Goal: Information Seeking & Learning: Learn about a topic

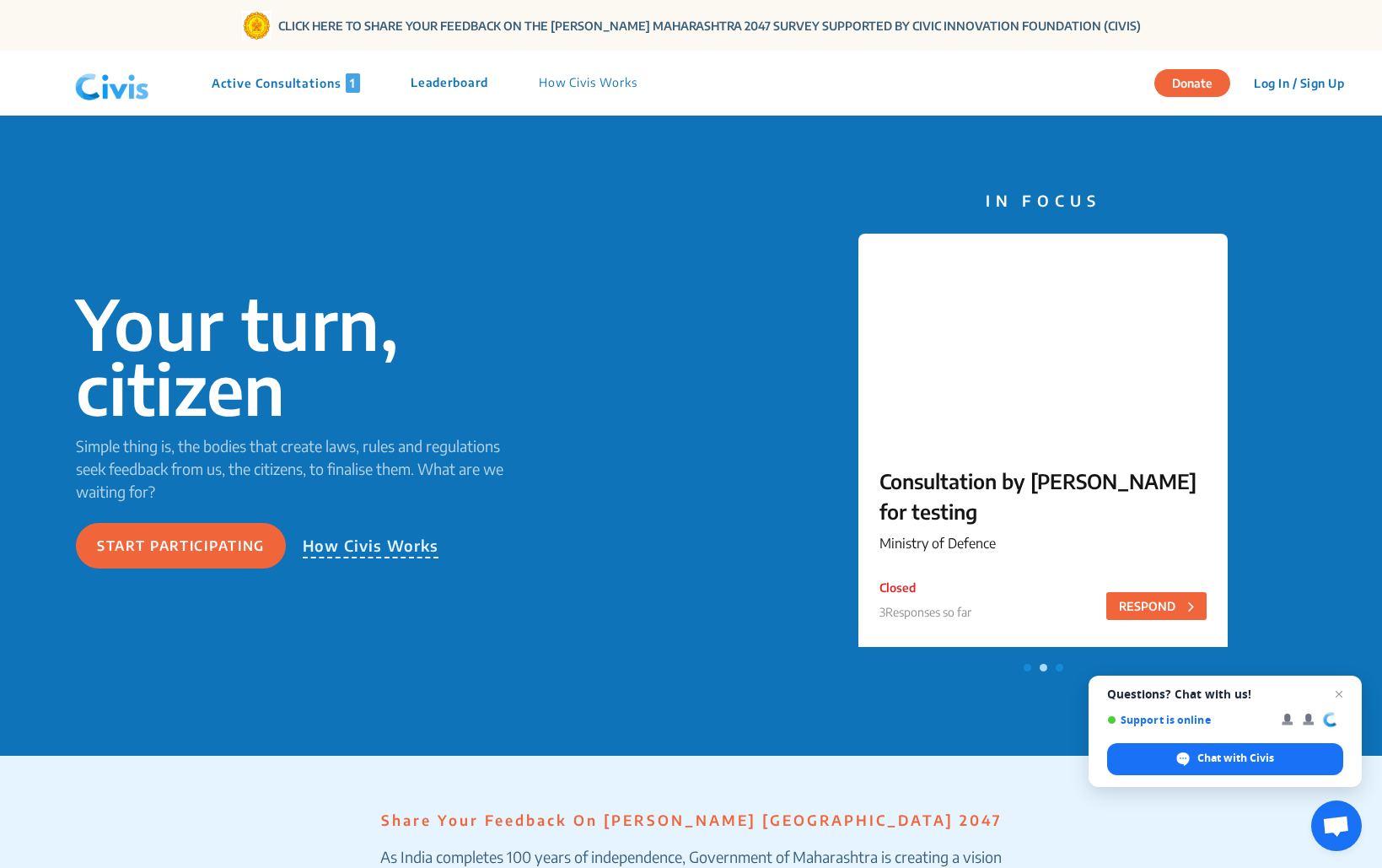
scroll to position [7, 0]
click at [290, 85] on p "Active Consultations 1" at bounding box center [285, 83] width 149 height 20
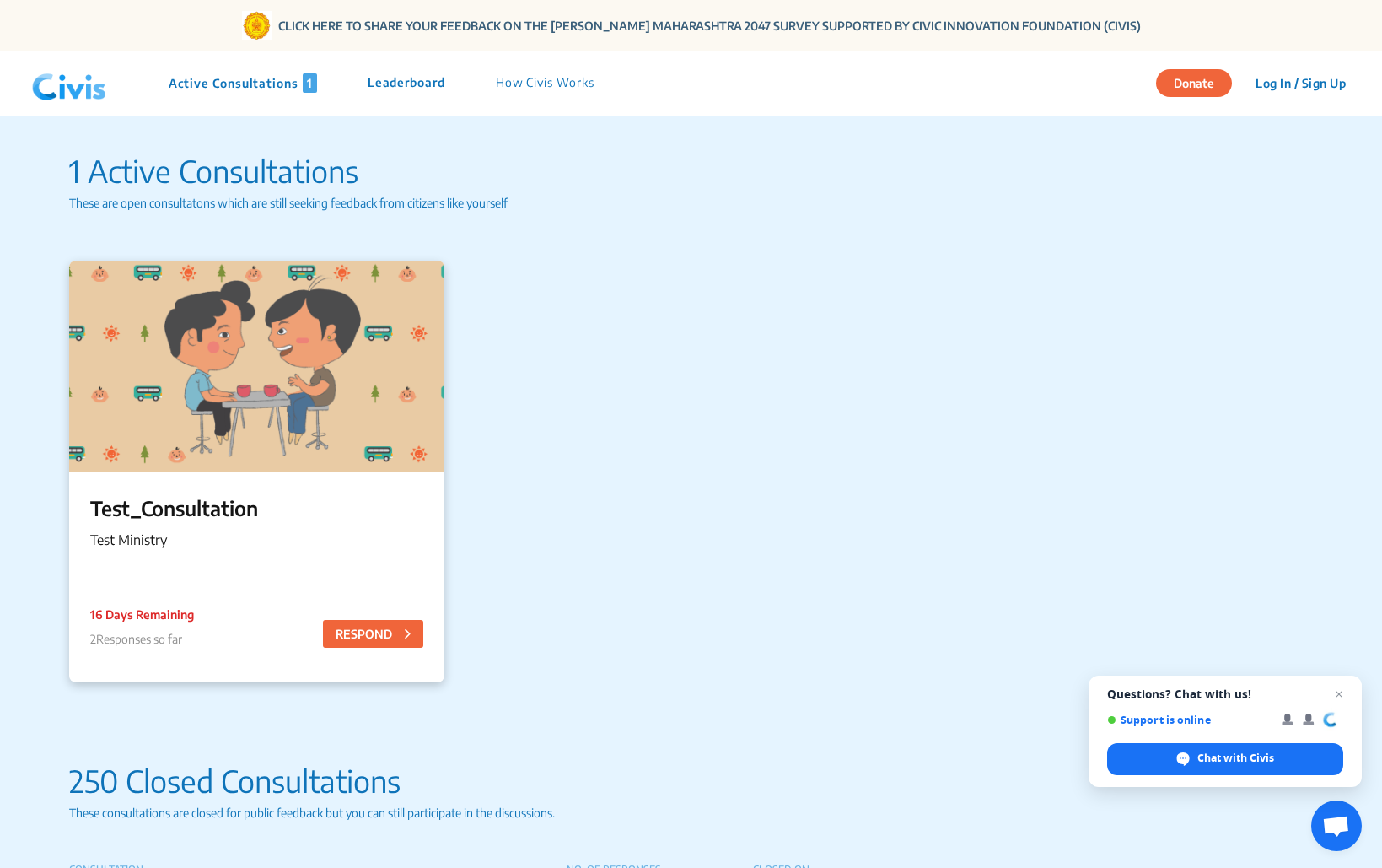
click at [303, 434] on div at bounding box center [256, 365] width 376 height 211
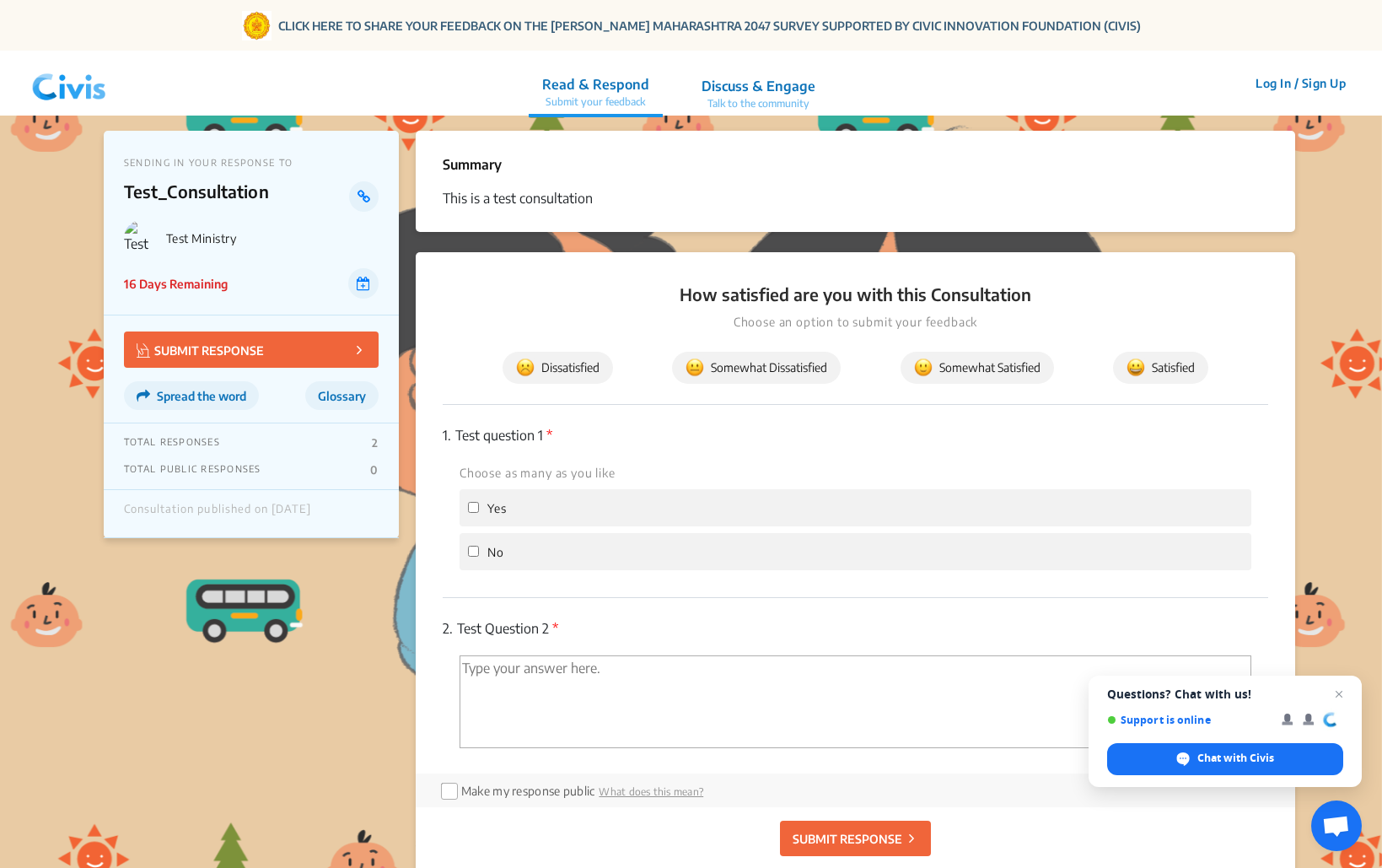
click at [67, 92] on img at bounding box center [69, 83] width 88 height 51
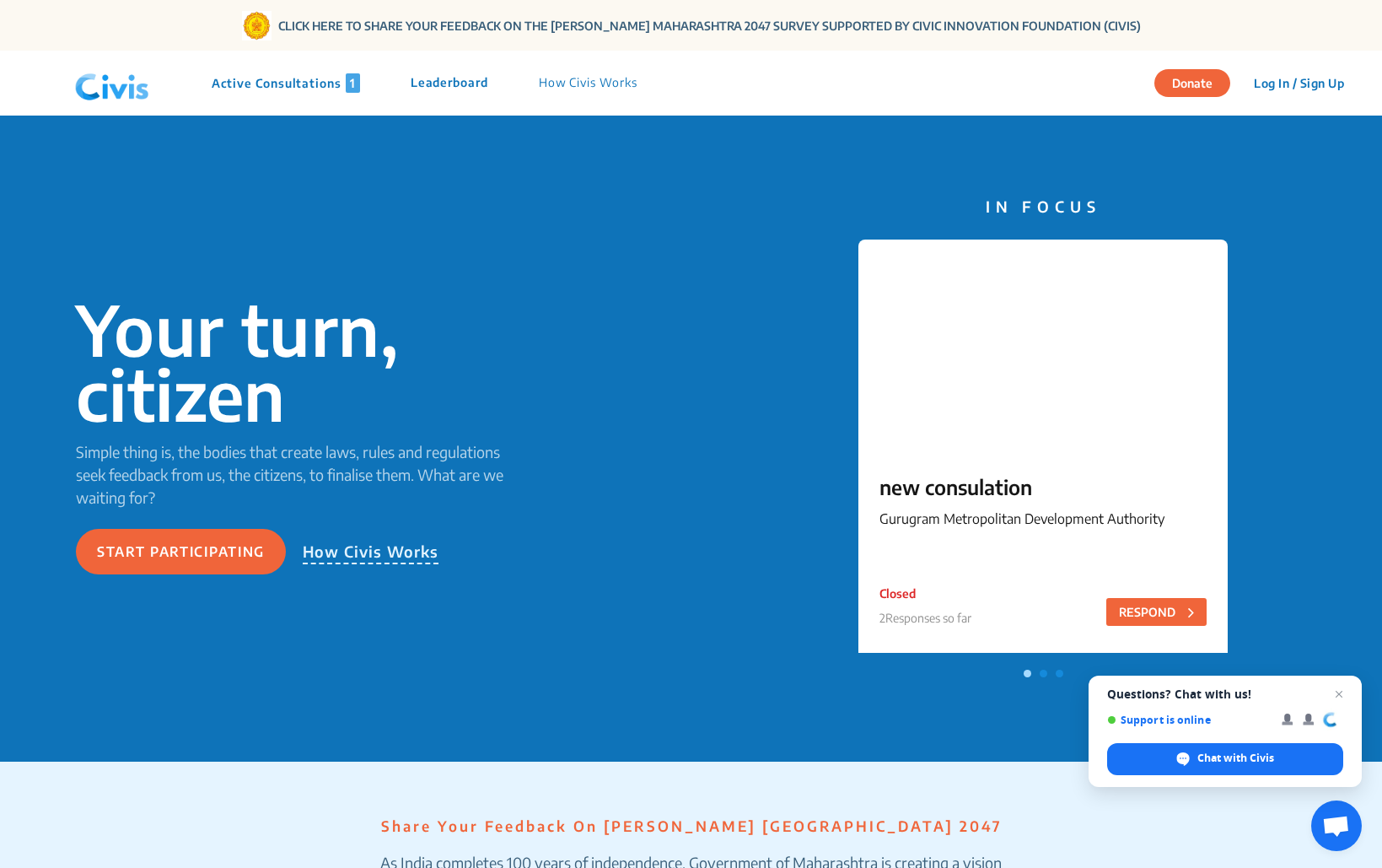
click at [1040, 670] on span at bounding box center [1043, 673] width 8 height 8
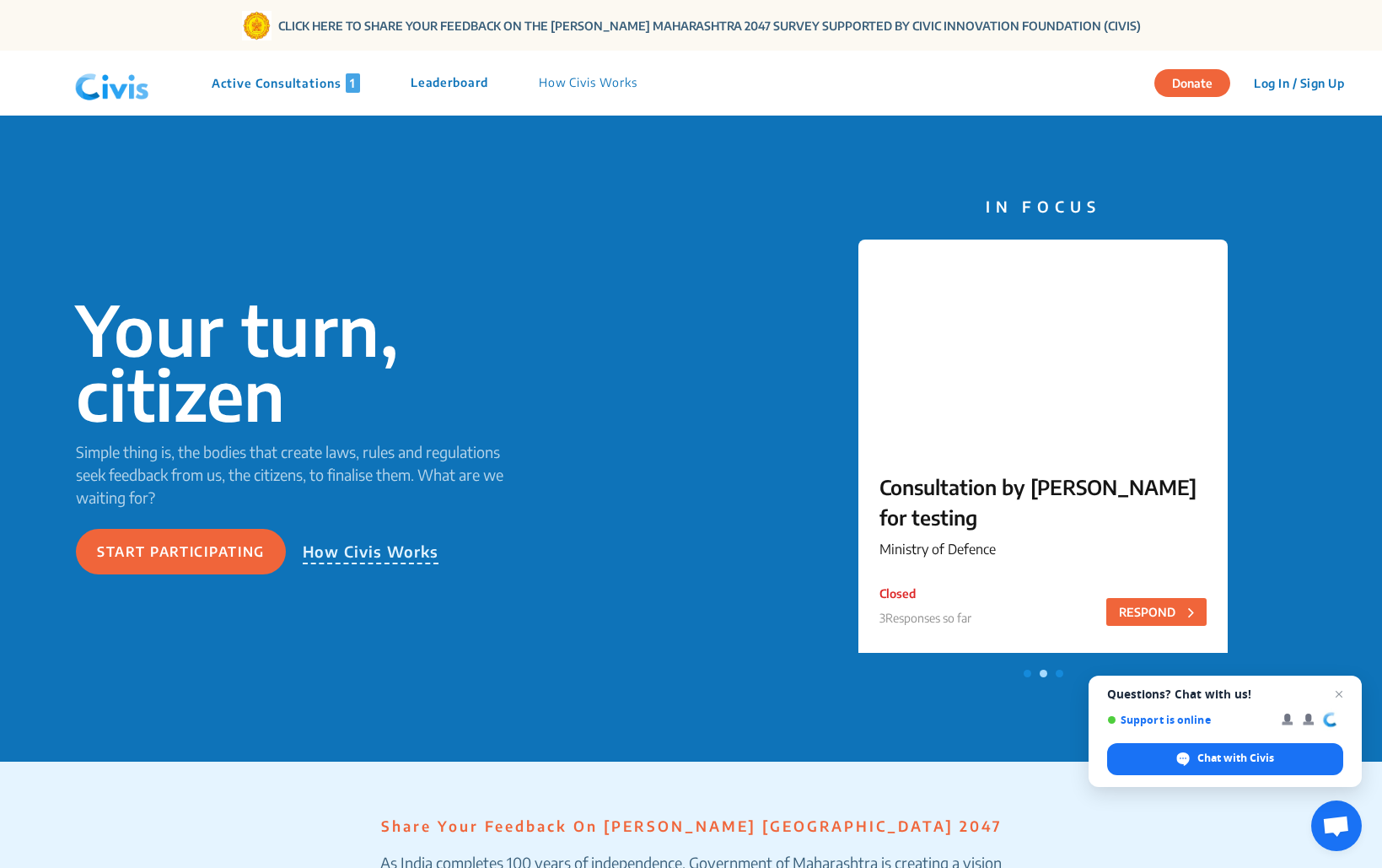
drag, startPoint x: 1059, startPoint y: 673, endPoint x: 761, endPoint y: 579, distance: 312.5
click at [1040, 669] on div at bounding box center [1043, 664] width 370 height 24
click at [277, 86] on p "Active Consultations 1" at bounding box center [285, 83] width 149 height 20
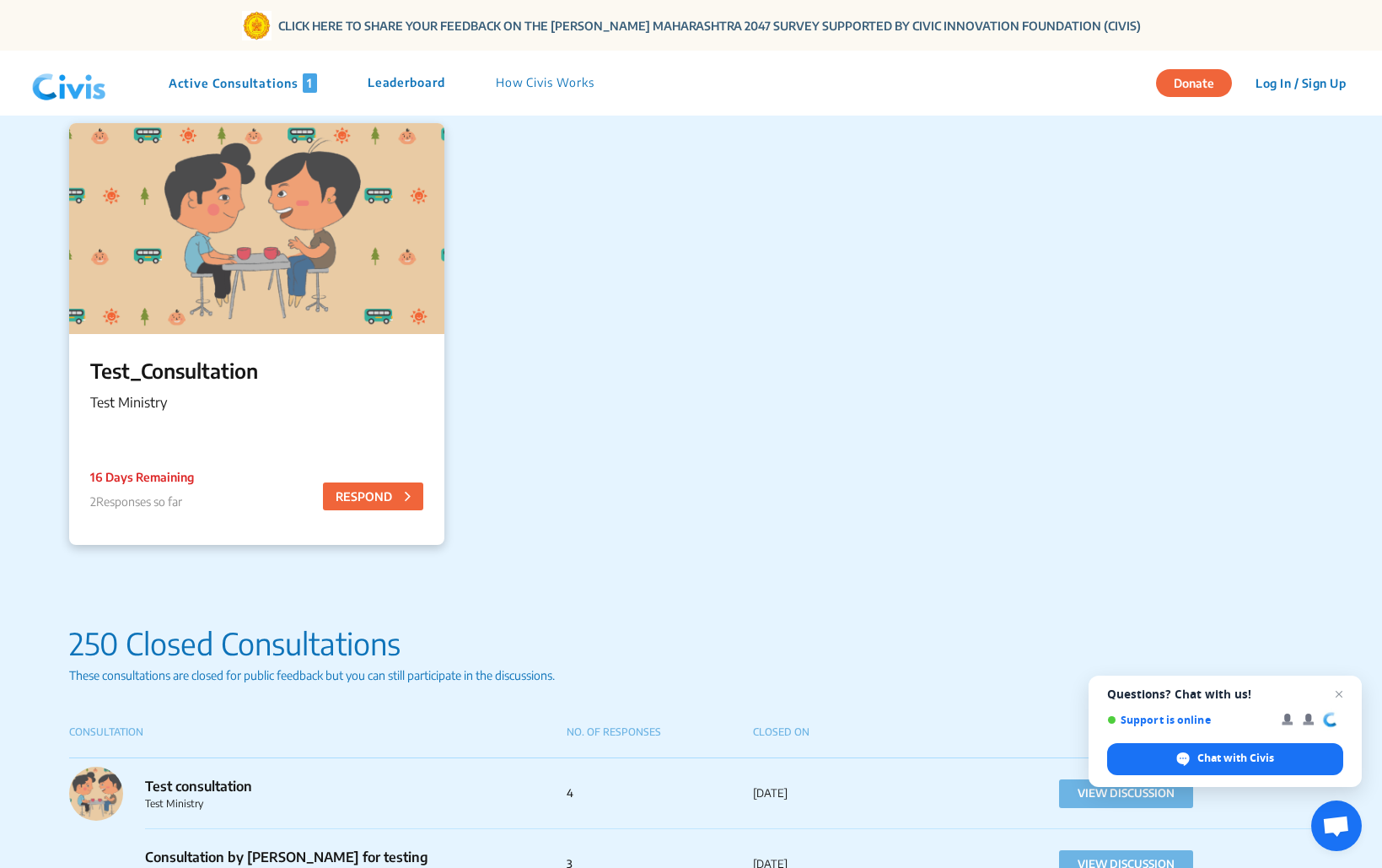
scroll to position [159, 0]
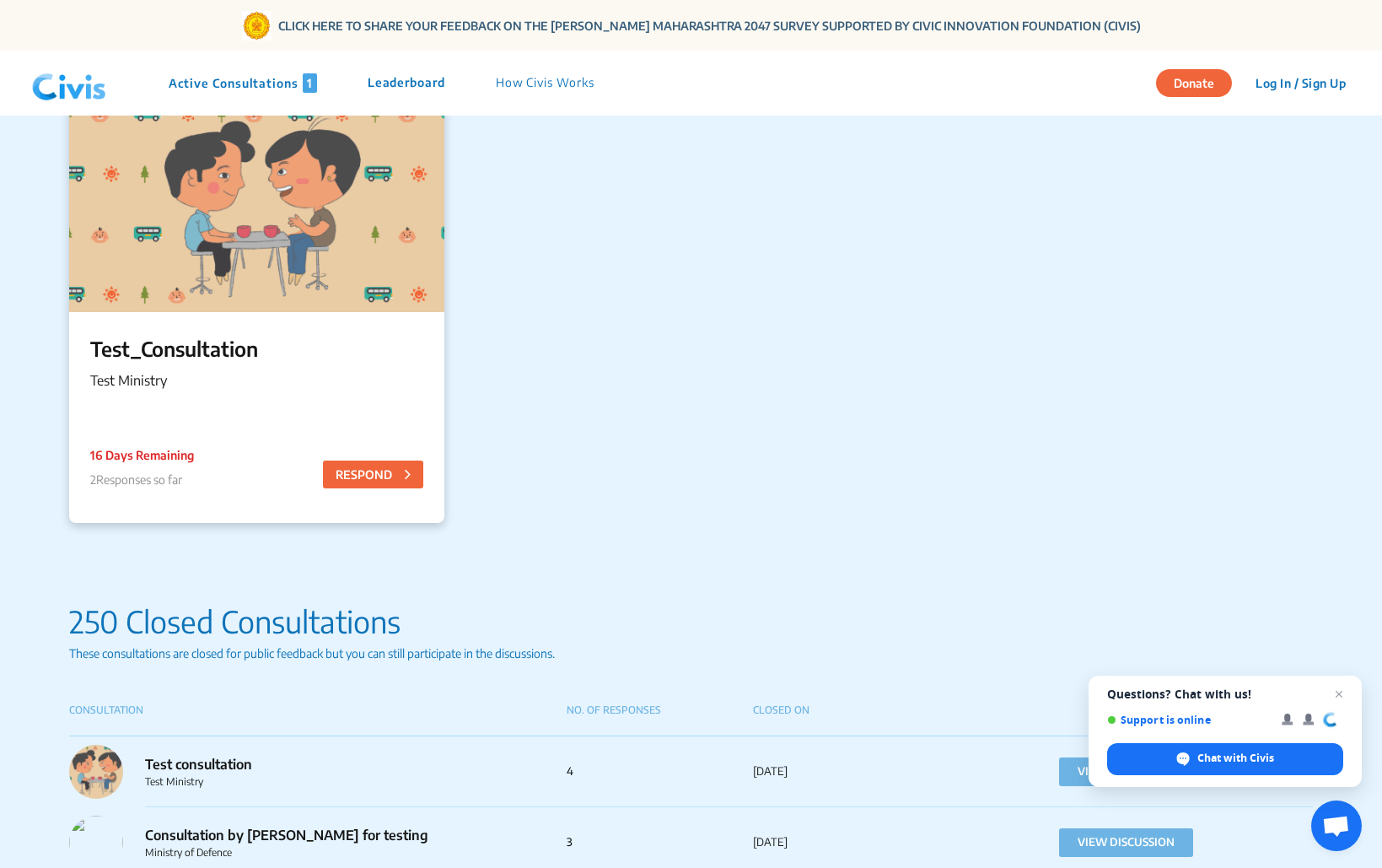
click at [195, 333] on p "Test_Consultation" at bounding box center [257, 348] width 333 height 30
